Goal: Information Seeking & Learning: Learn about a topic

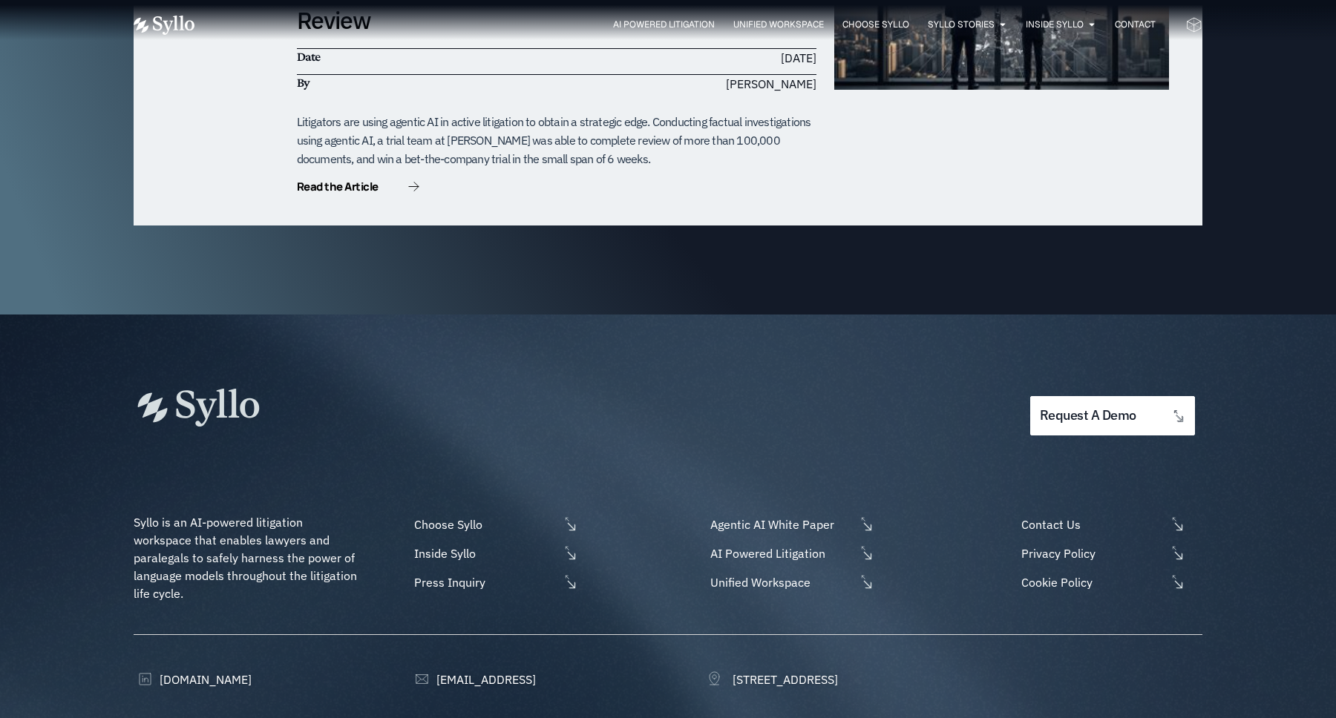
scroll to position [4727, 0]
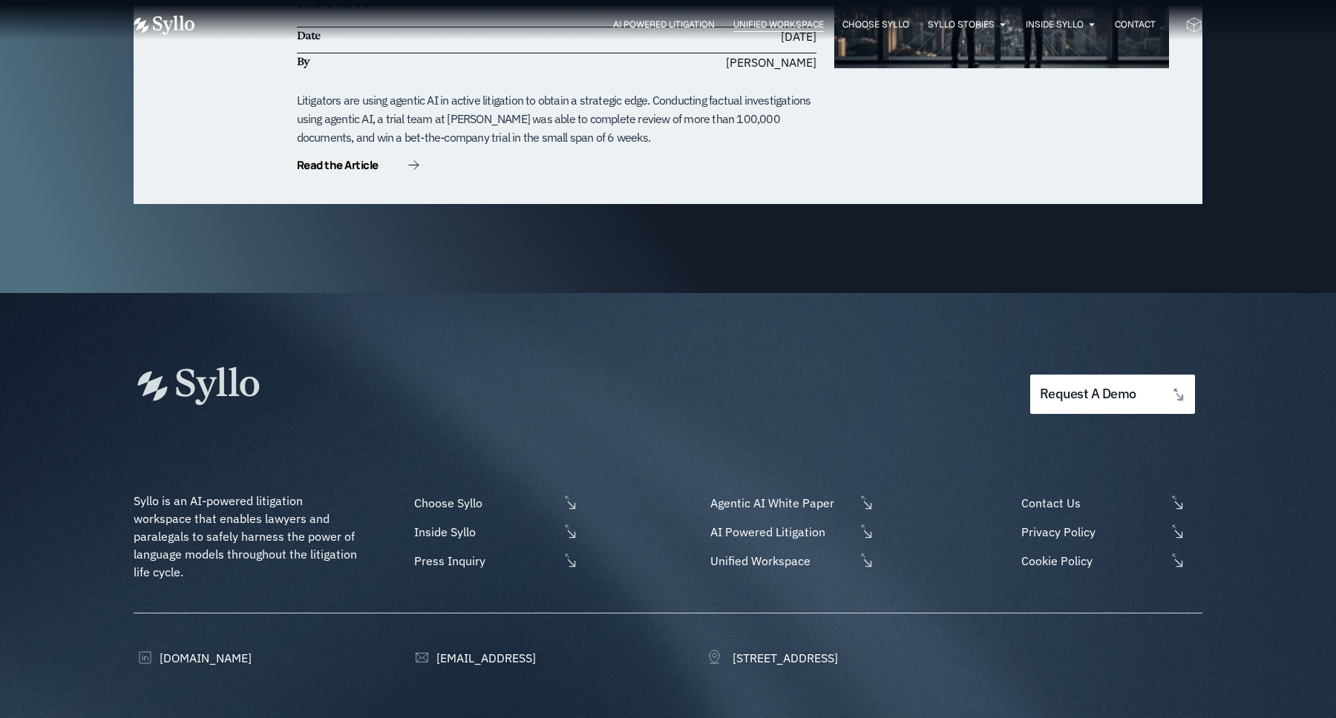
click at [793, 27] on span "Unified Workspace" at bounding box center [778, 24] width 91 height 13
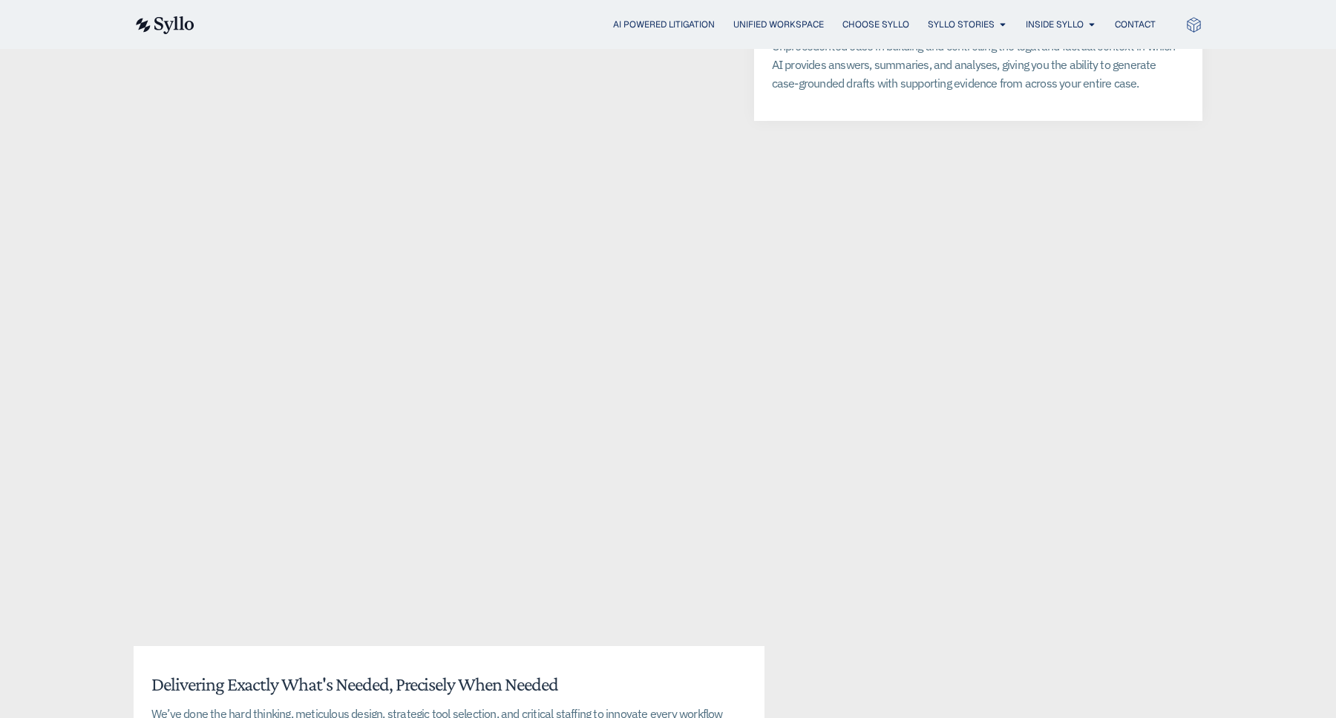
scroll to position [2990, 0]
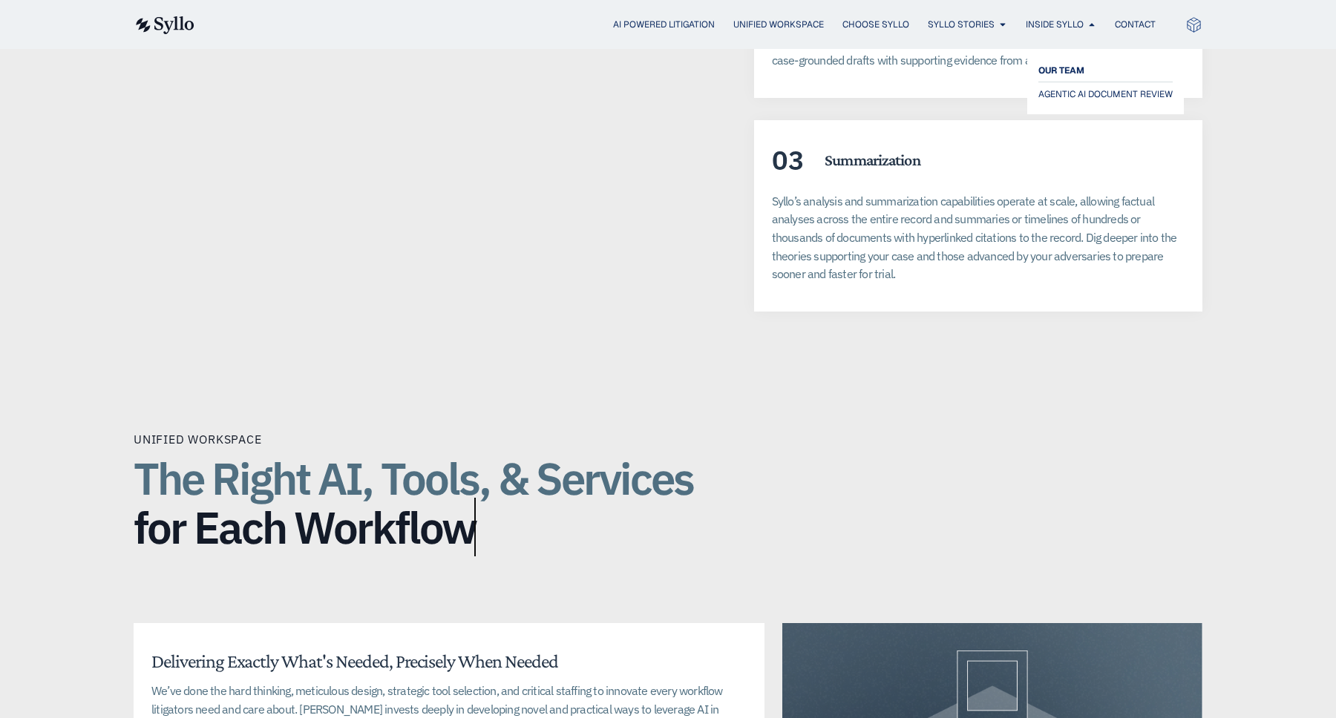
click at [1058, 66] on span "OUR TEAM" at bounding box center [1061, 71] width 46 height 18
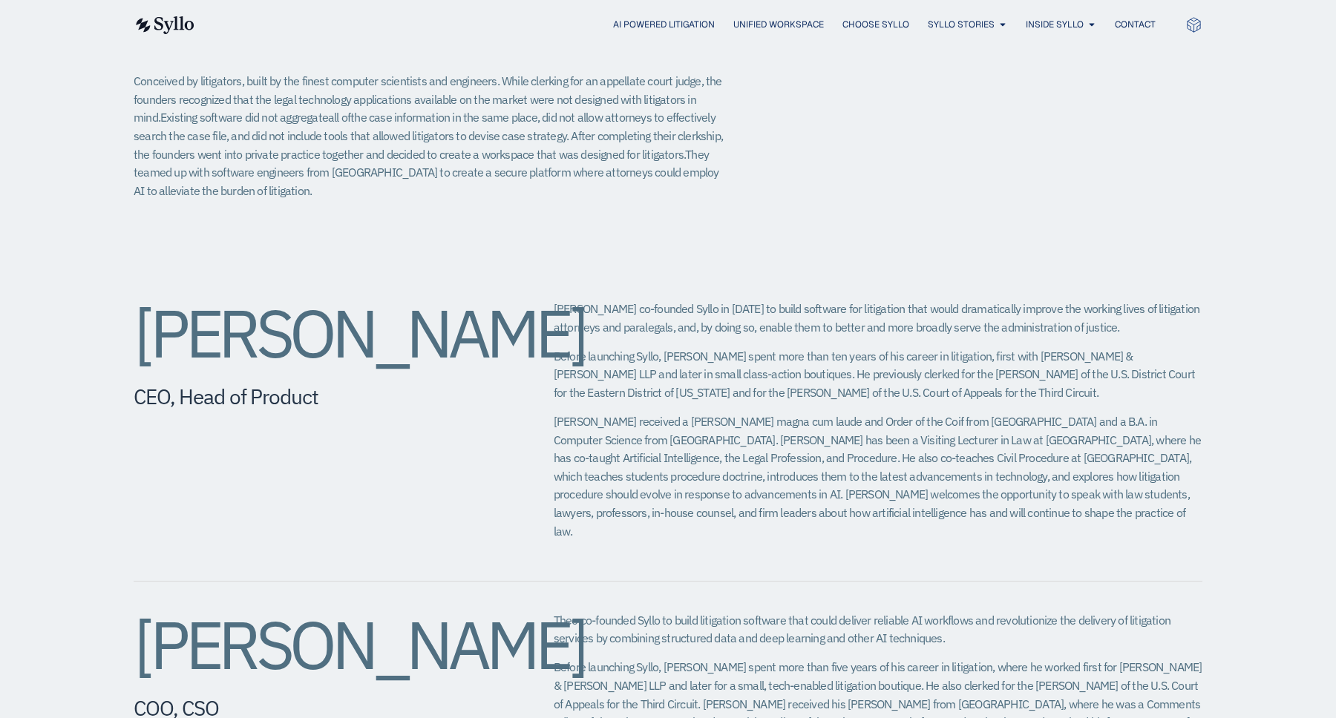
scroll to position [384, 0]
click at [968, 69] on span "Agentic AI White Paper" at bounding box center [1005, 71] width 127 height 18
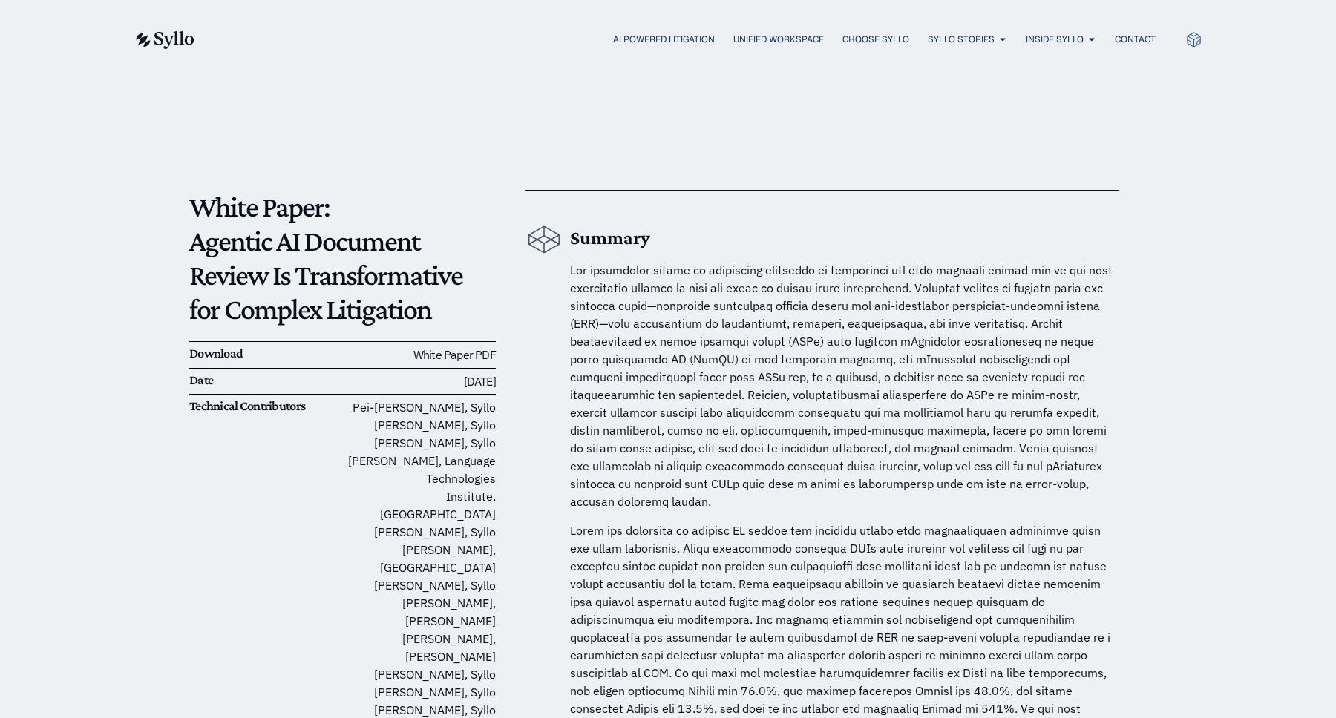
click at [491, 355] on link "White Paper PDF" at bounding box center [454, 354] width 82 height 15
click at [700, 44] on span "AI Powered Litigation" at bounding box center [664, 39] width 102 height 13
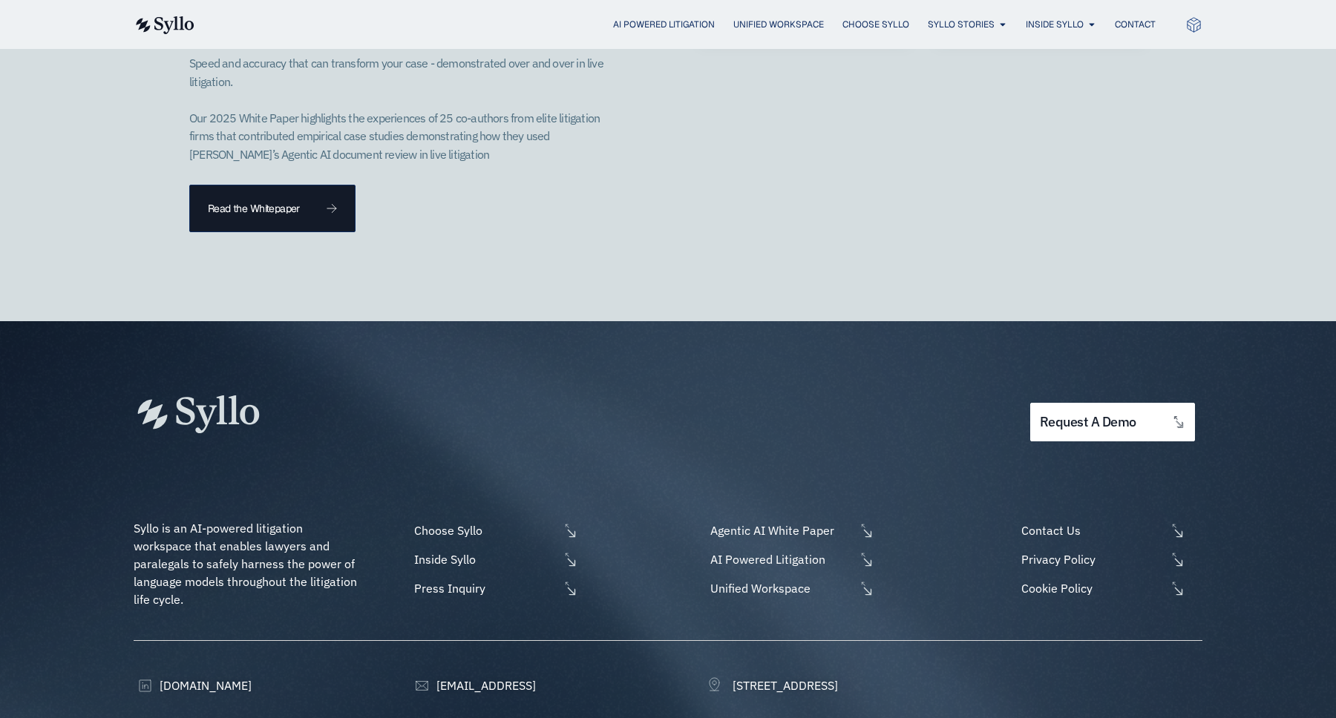
scroll to position [4259, 0]
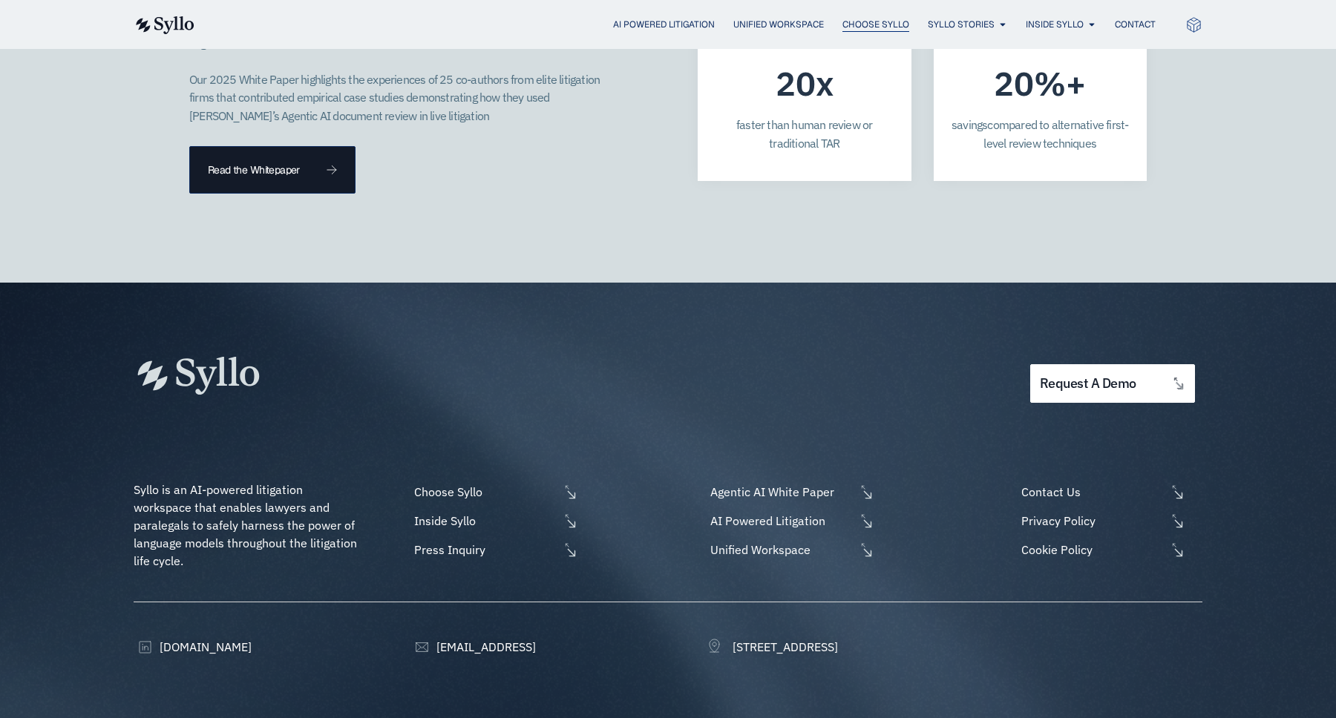
click at [877, 22] on span "Choose Syllo" at bounding box center [875, 24] width 67 height 13
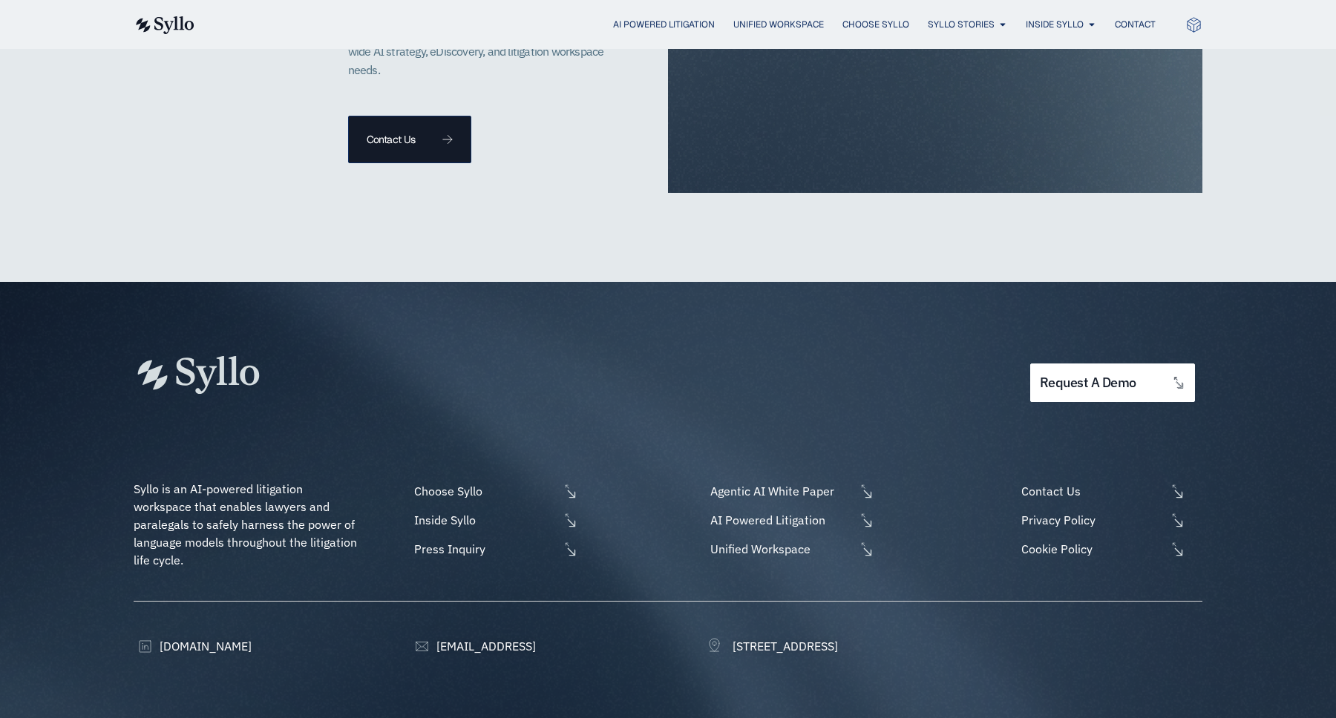
scroll to position [3485, 0]
